Goal: Navigation & Orientation: Find specific page/section

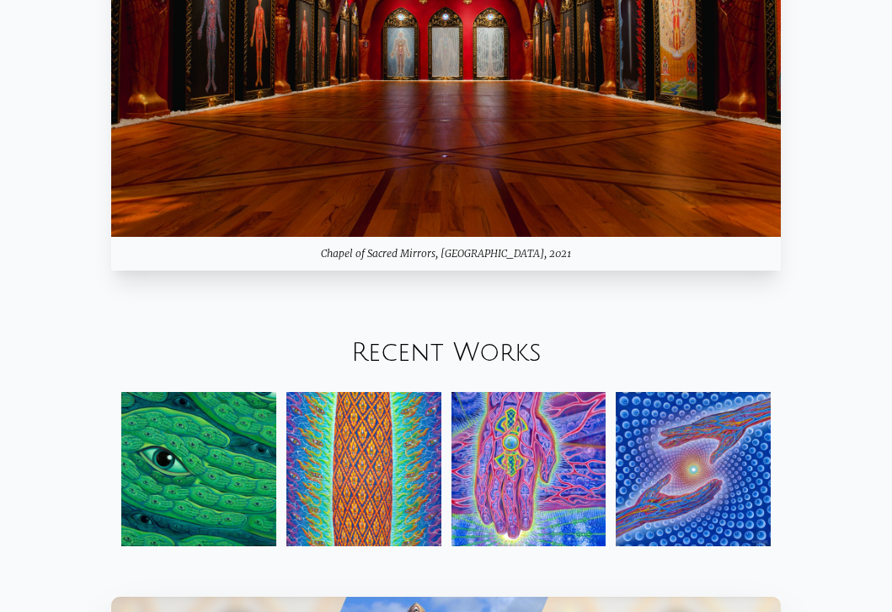
scroll to position [1332, 0]
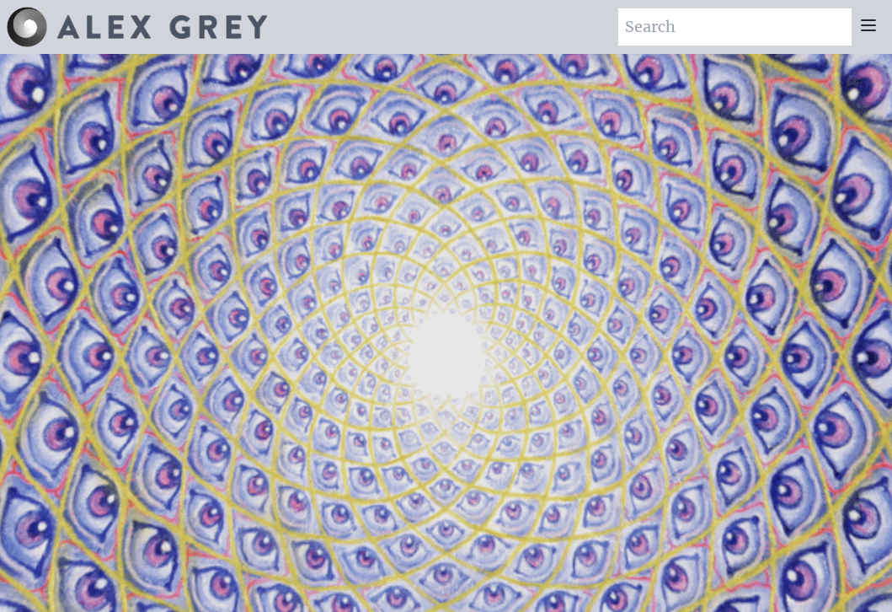
click at [863, 28] on icon at bounding box center [869, 25] width 20 height 20
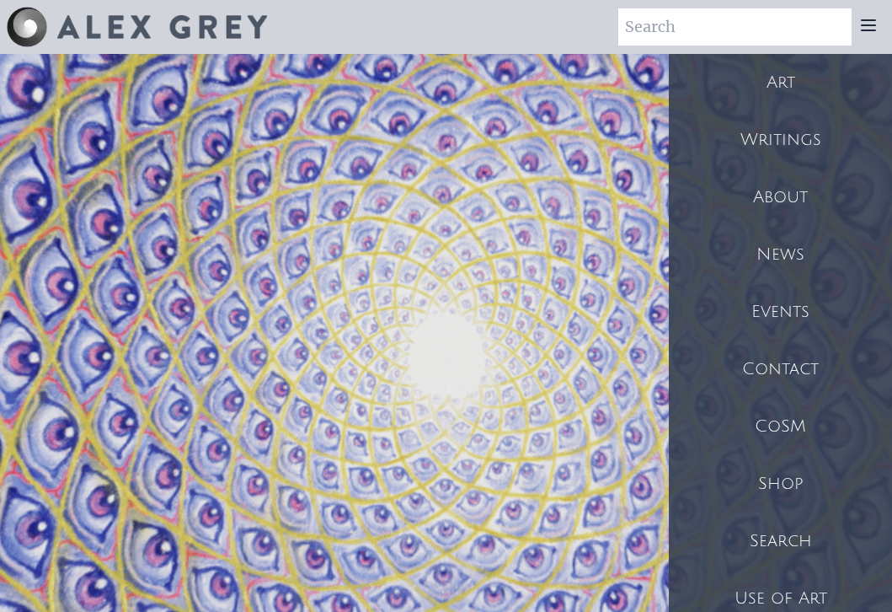
click at [778, 190] on div "About" at bounding box center [780, 197] width 223 height 57
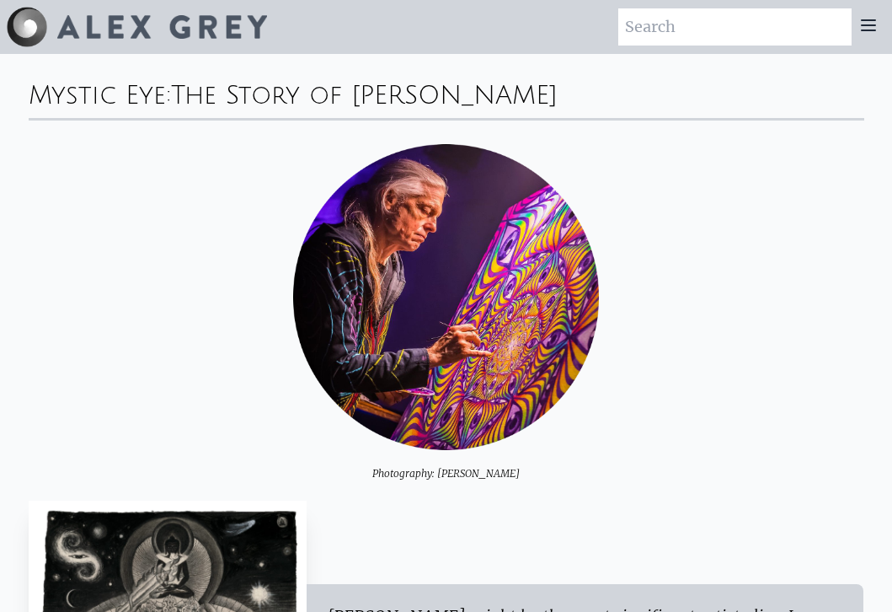
click at [864, 23] on icon at bounding box center [869, 25] width 20 height 20
